Goal: Use online tool/utility: Utilize a website feature to perform a specific function

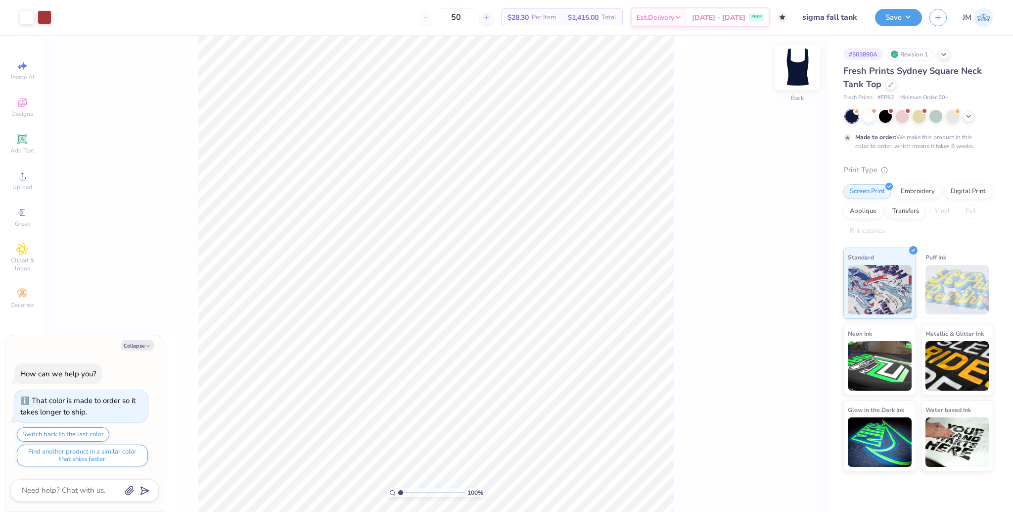
click at [803, 73] on img at bounding box center [798, 67] width 40 height 40
click at [801, 71] on img at bounding box center [798, 67] width 40 height 40
click at [683, 186] on div "100 % Back W 4.01 4.01 " H 1.76 1.76 " Y 1.24 1.24 " Center Middle Top Bottom" at bounding box center [436, 273] width 783 height 475
click at [802, 74] on img at bounding box center [798, 67] width 40 height 40
click at [802, 74] on img at bounding box center [798, 67] width 20 height 20
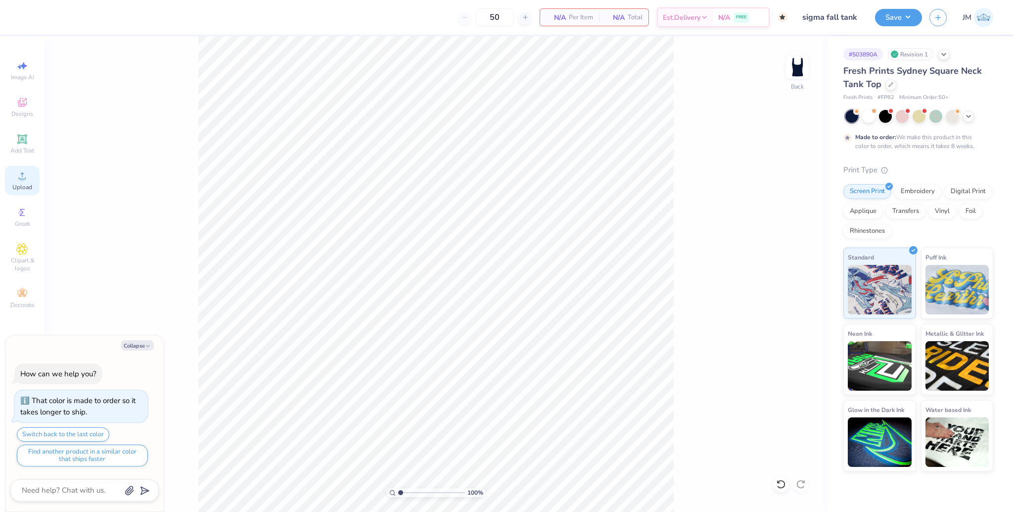
click at [20, 179] on circle at bounding box center [21, 178] width 5 height 5
type textarea "x"
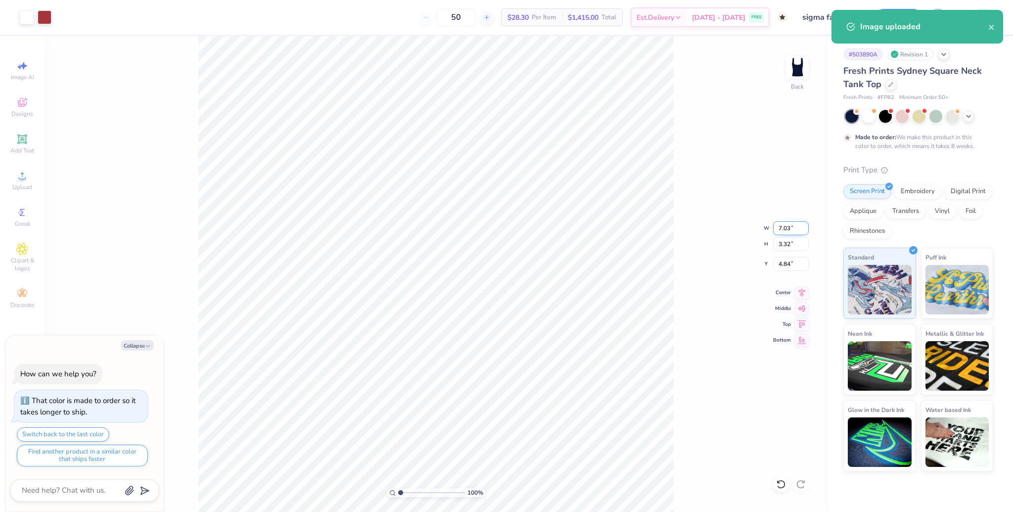
click at [781, 233] on input "7.03" at bounding box center [791, 228] width 36 height 14
type input "4"
type textarea "x"
type input "4.00"
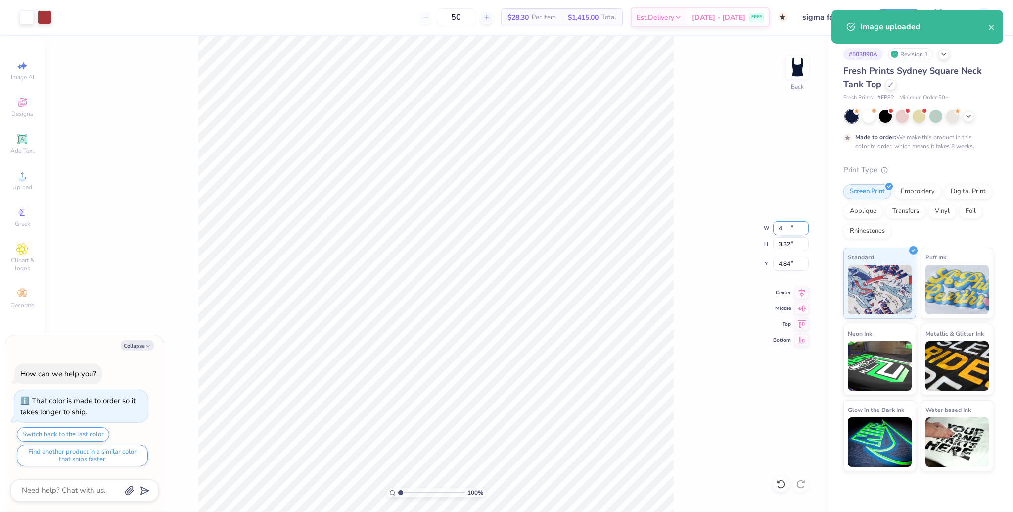
type input "1.89"
click at [782, 267] on input "5.56" at bounding box center [791, 264] width 36 height 14
type input "2"
type textarea "x"
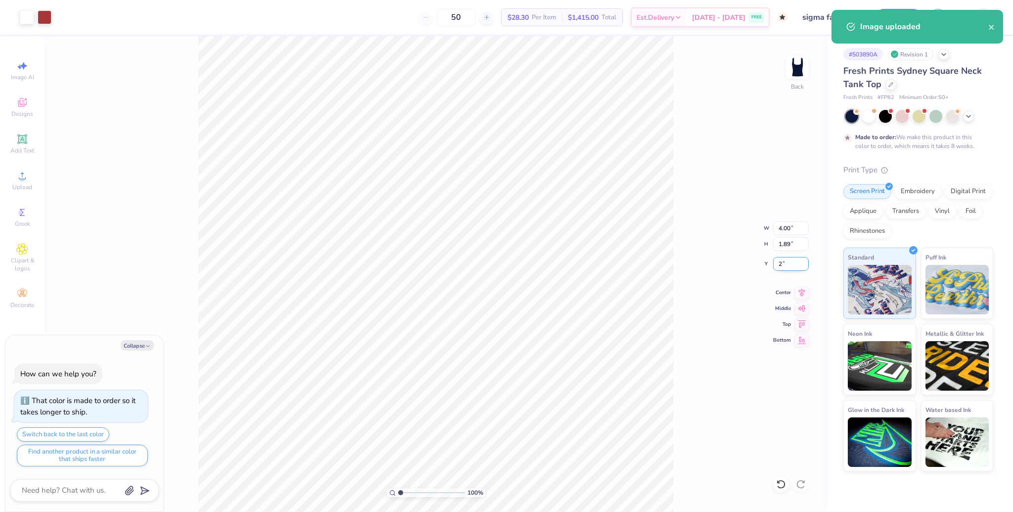
type input "2.00"
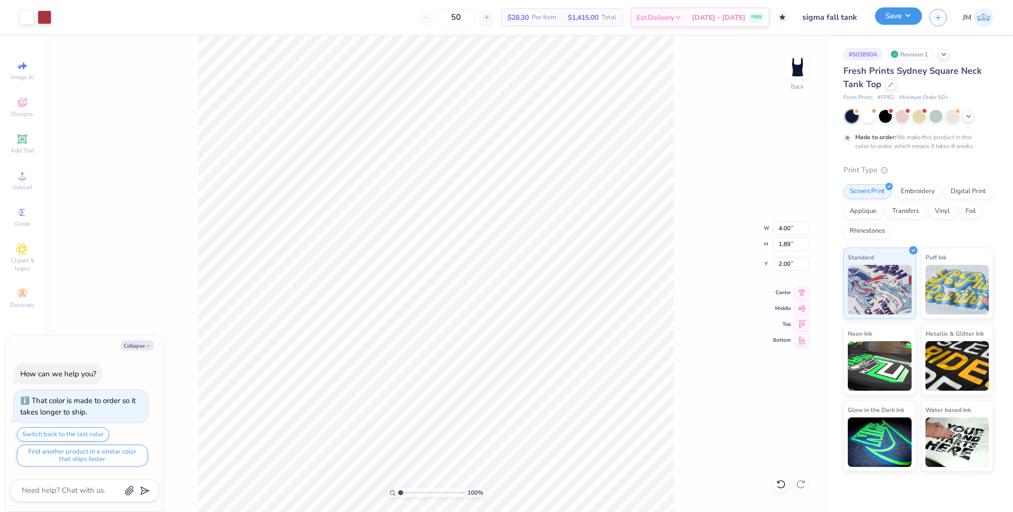
click at [904, 19] on button "Save" at bounding box center [898, 15] width 47 height 17
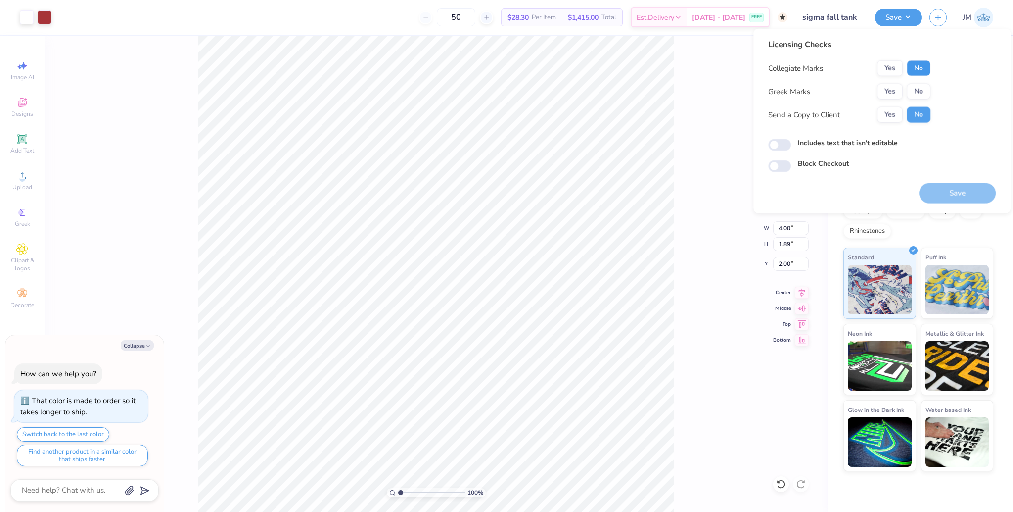
click at [920, 73] on button "No" at bounding box center [919, 68] width 24 height 16
click at [889, 95] on button "Yes" at bounding box center [890, 92] width 26 height 16
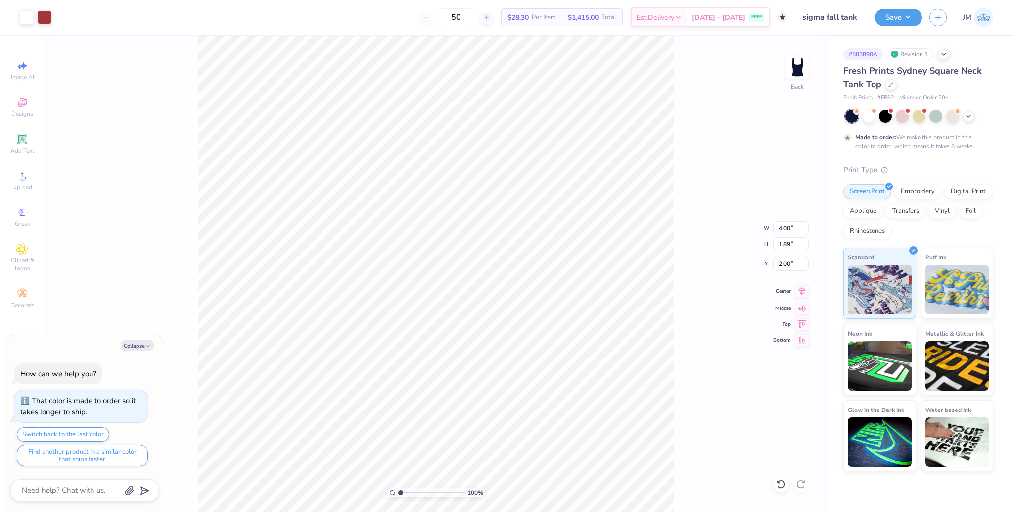
click at [804, 292] on icon at bounding box center [802, 291] width 14 height 12
drag, startPoint x: 911, startPoint y: 16, endPoint x: 906, endPoint y: 24, distance: 9.3
click at [911, 15] on button "Save" at bounding box center [898, 15] width 47 height 17
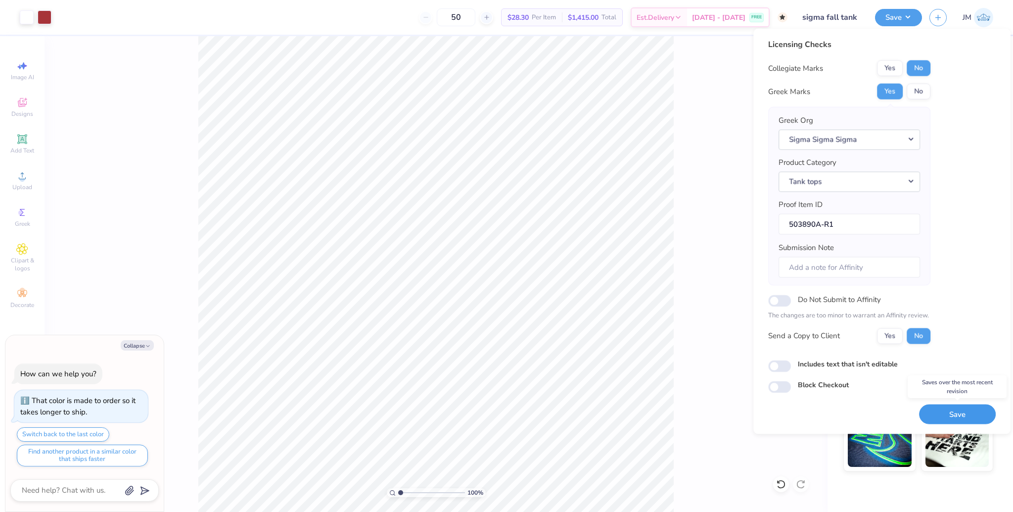
click at [947, 416] on button "Save" at bounding box center [957, 414] width 77 height 20
type textarea "x"
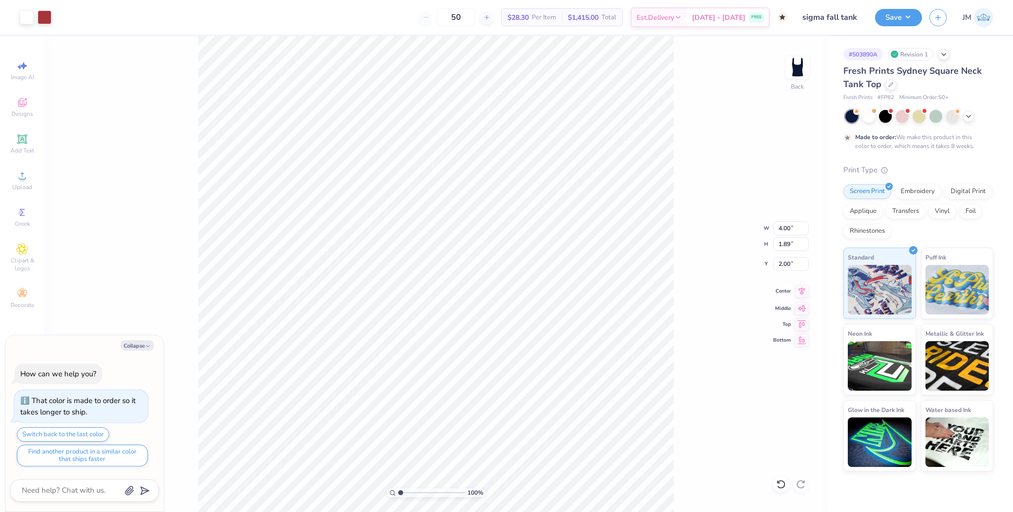
click at [800, 289] on icon at bounding box center [802, 291] width 14 height 12
